Goal: Task Accomplishment & Management: Manage account settings

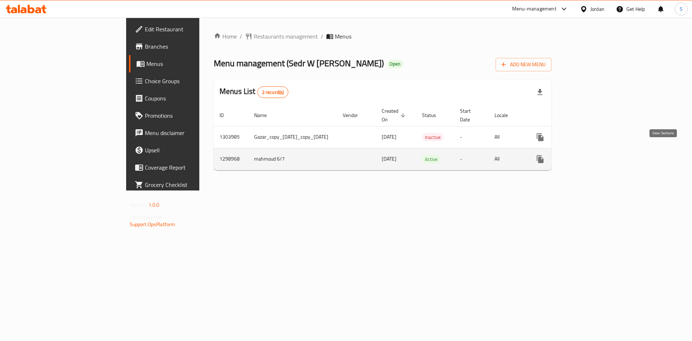
click at [597, 155] on icon "enhanced table" at bounding box center [592, 159] width 9 height 9
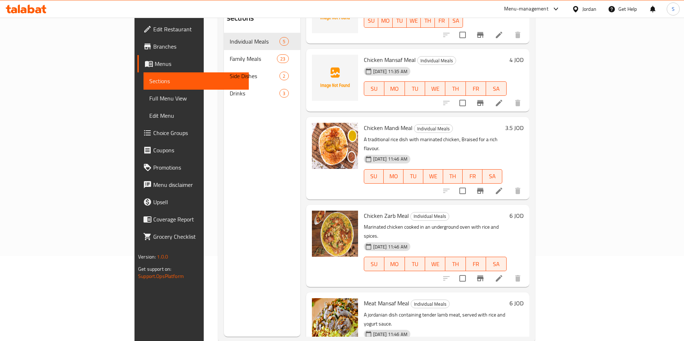
scroll to position [101, 0]
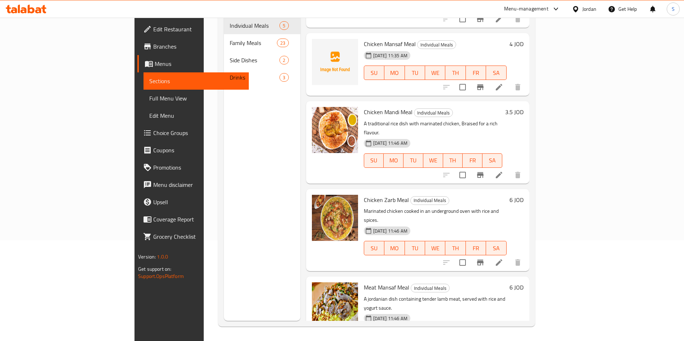
click at [509, 256] on li at bounding box center [499, 262] width 20 height 13
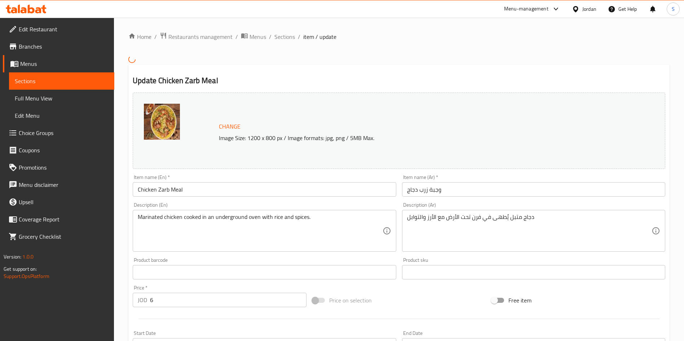
scroll to position [168, 0]
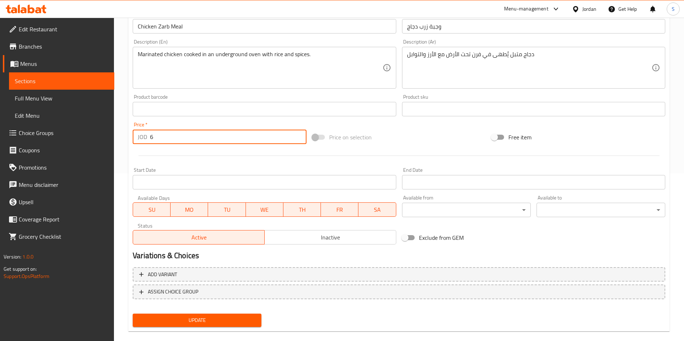
drag, startPoint x: 167, startPoint y: 136, endPoint x: 0, endPoint y: 142, distance: 167.4
click at [0, 142] on div "Edit Restaurant Branches Menus Sections Full Menu View Edit Menu Choice Groups …" at bounding box center [342, 101] width 684 height 502
type input "4"
click at [207, 312] on div "Update" at bounding box center [197, 320] width 134 height 19
click at [207, 319] on span "Update" at bounding box center [196, 320] width 117 height 9
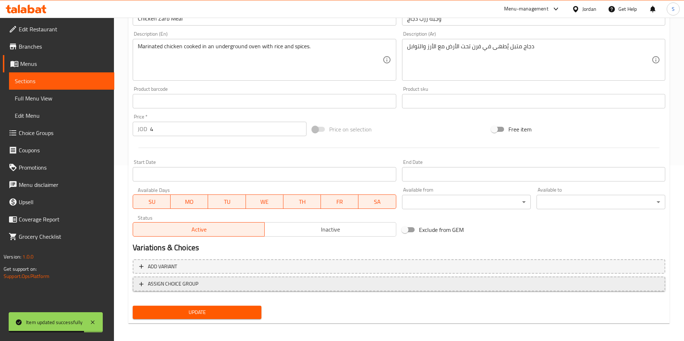
scroll to position [178, 0]
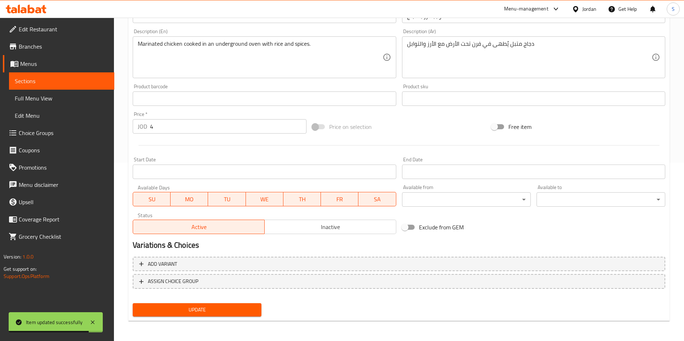
click at [224, 313] on span "Update" at bounding box center [196, 310] width 117 height 9
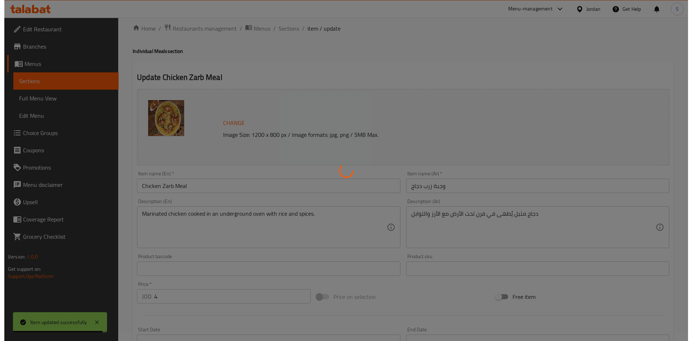
scroll to position [0, 0]
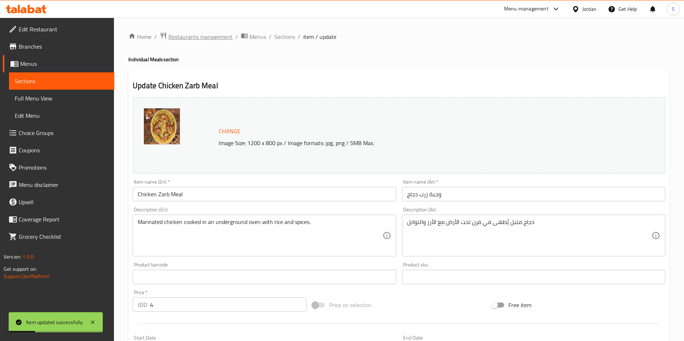
click at [191, 38] on span "Restaurants management" at bounding box center [200, 36] width 64 height 9
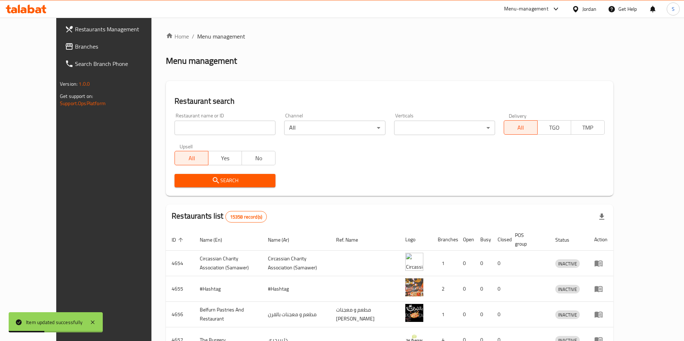
click at [198, 129] on input "search" at bounding box center [224, 128] width 101 height 14
click at [199, 125] on input "search" at bounding box center [224, 128] width 101 height 14
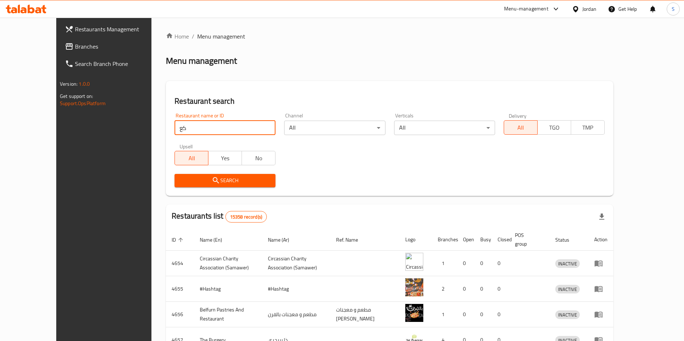
type input "ك"
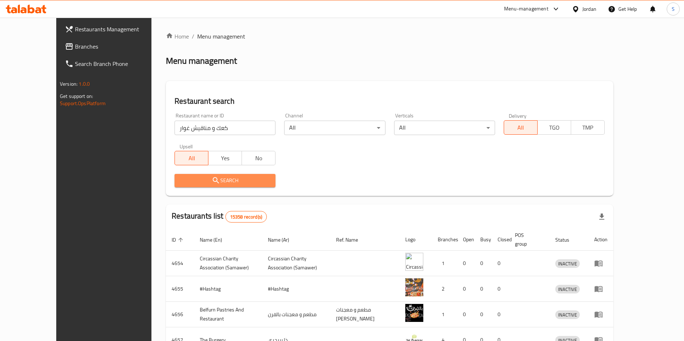
click at [205, 179] on span "Search" at bounding box center [224, 180] width 89 height 9
click at [205, 179] on div at bounding box center [342, 170] width 684 height 341
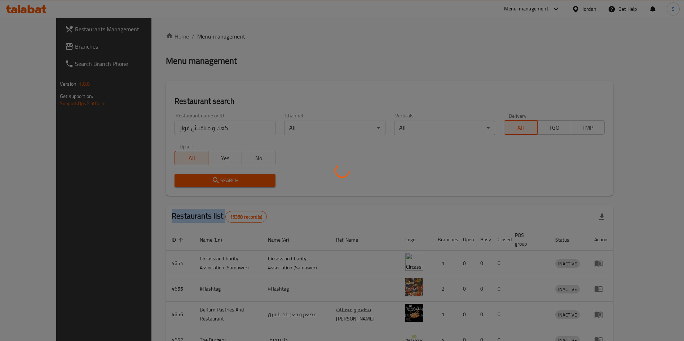
click at [205, 179] on div at bounding box center [342, 170] width 684 height 341
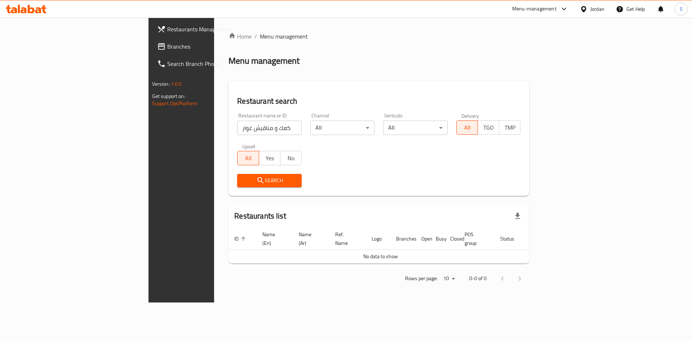
click at [237, 126] on input "كعك و مناقيش غوار" at bounding box center [269, 128] width 65 height 14
click at [237, 128] on input "كعك و مناقيش غوار" at bounding box center [269, 128] width 65 height 14
click at [237, 175] on button "Search" at bounding box center [269, 180] width 65 height 13
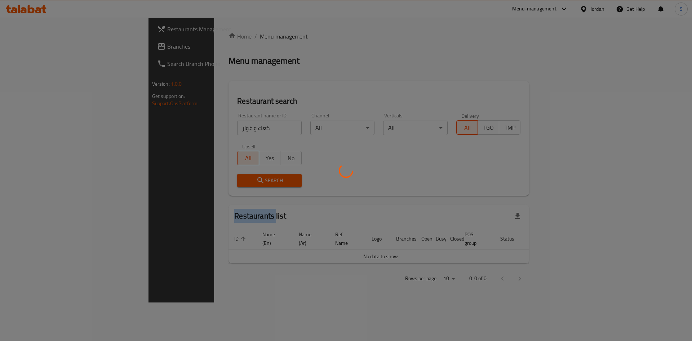
click at [189, 175] on div at bounding box center [346, 170] width 692 height 341
click at [192, 185] on div at bounding box center [346, 170] width 692 height 341
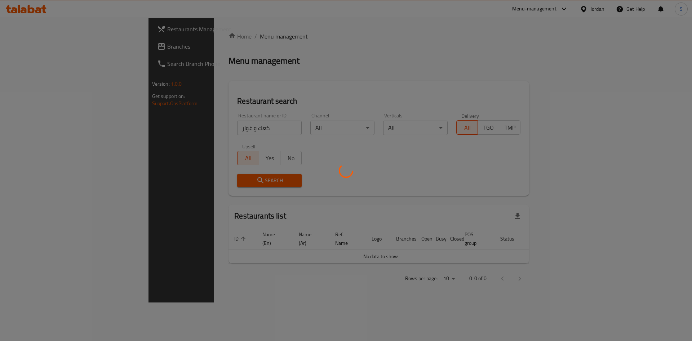
click at [192, 183] on div at bounding box center [346, 170] width 692 height 341
click at [199, 173] on div at bounding box center [346, 170] width 692 height 341
click at [195, 179] on div at bounding box center [346, 170] width 692 height 341
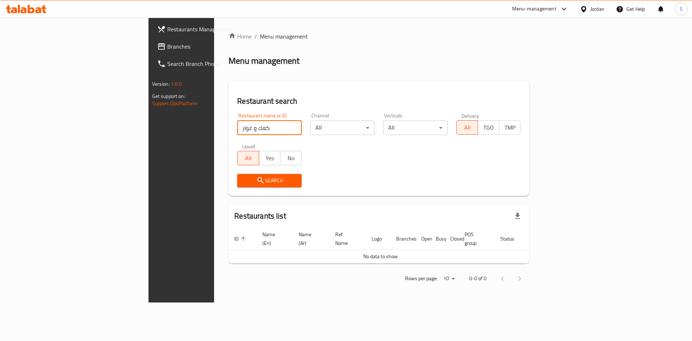
click at [237, 126] on input "كعك و غوار" at bounding box center [269, 128] width 65 height 14
drag, startPoint x: 155, startPoint y: 129, endPoint x: 301, endPoint y: 129, distance: 145.6
click at [301, 129] on div "Restaurant name or ID كعك و غوار Restaurant name or ID Channel All ​ Verticals …" at bounding box center [379, 150] width 292 height 83
type input "غوار"
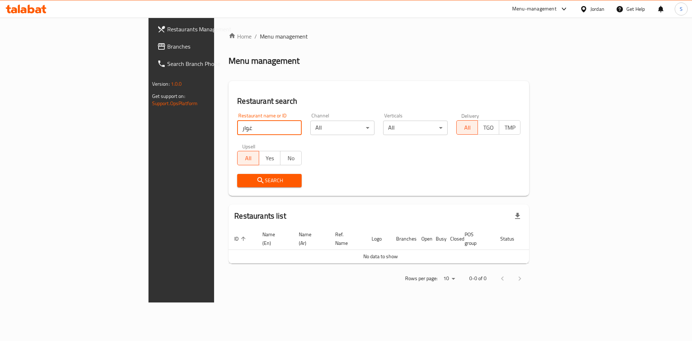
click at [237, 174] on button "Search" at bounding box center [269, 180] width 65 height 13
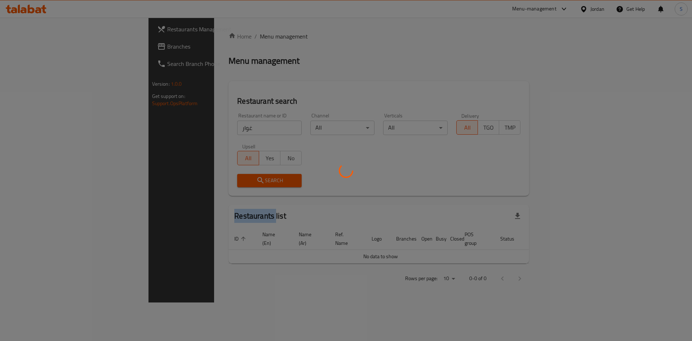
click at [231, 174] on div at bounding box center [346, 170] width 692 height 341
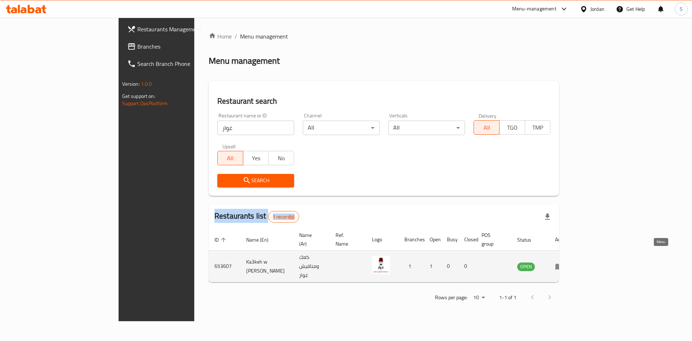
click at [563, 264] on icon "enhanced table" at bounding box center [559, 267] width 8 height 6
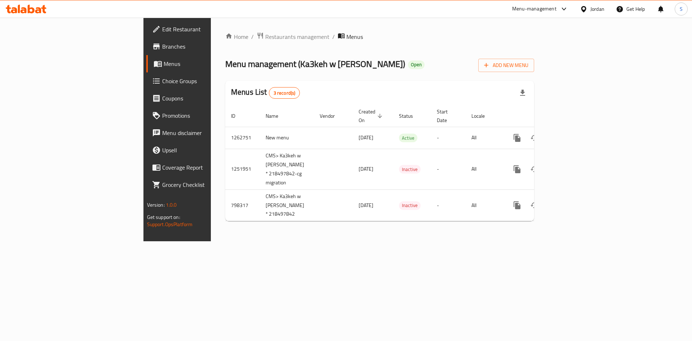
click at [162, 48] on span "Branches" at bounding box center [207, 46] width 91 height 9
